Goal: Navigation & Orientation: Find specific page/section

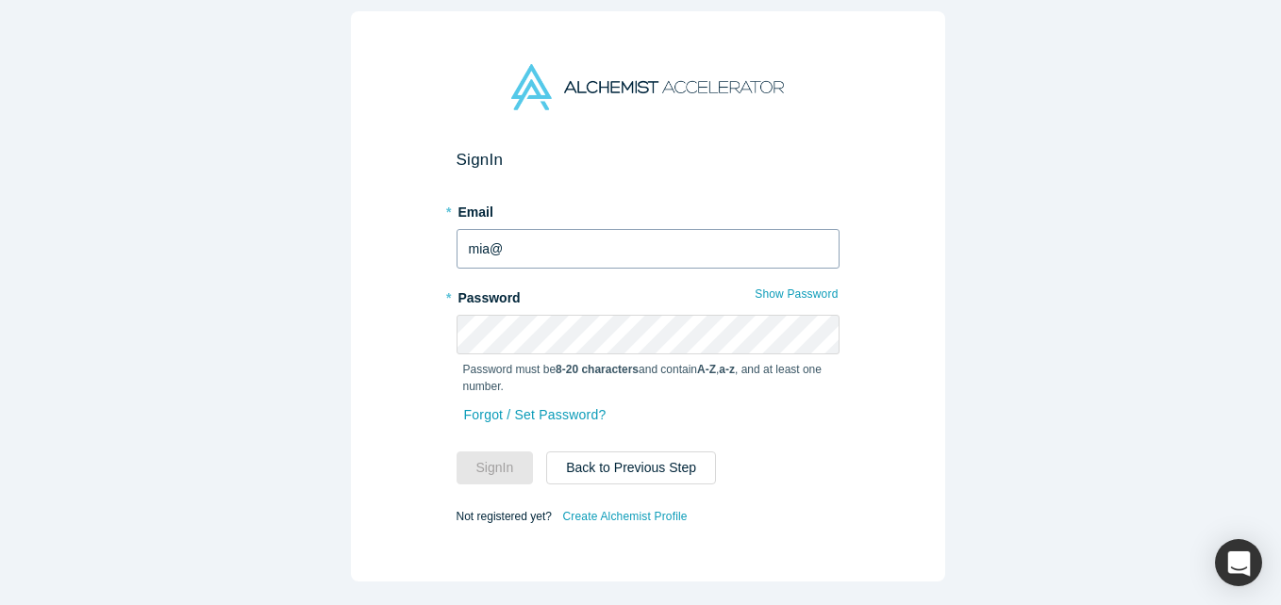
type input "[EMAIL_ADDRESS][DOMAIN_NAME]"
click at [456, 452] on button "Sign In" at bounding box center [494, 468] width 77 height 33
